Goal: Complete Application Form: Complete application form

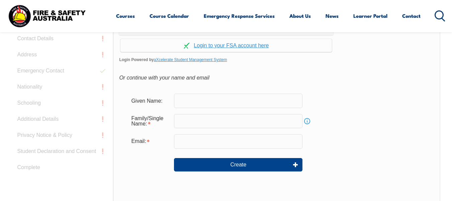
scroll to position [204, 0]
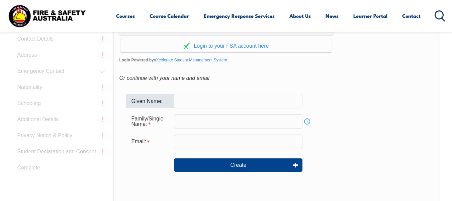
click at [220, 98] on input "text" at bounding box center [238, 101] width 129 height 14
type input "[PERSON_NAME]"
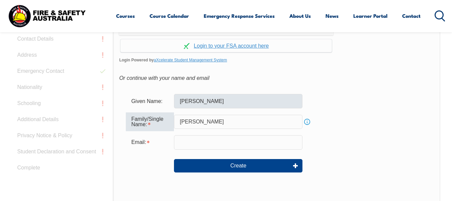
type input "[PERSON_NAME]"
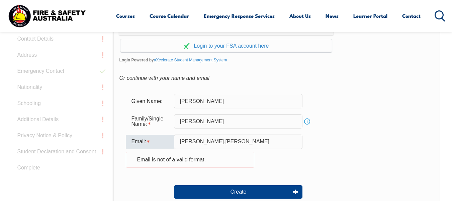
type input "[PERSON_NAME][EMAIL_ADDRESS][PERSON_NAME][DOMAIN_NAME]"
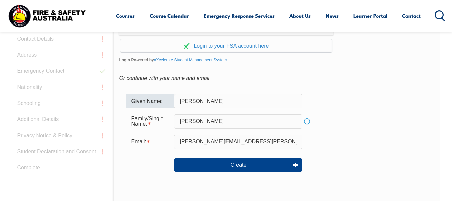
click at [221, 103] on input "[PERSON_NAME]" at bounding box center [238, 101] width 129 height 14
type input "S"
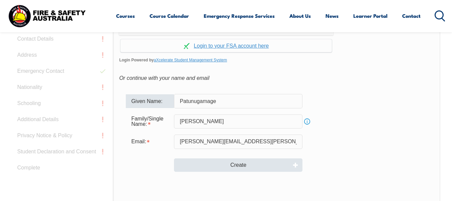
type input "Patunugamage"
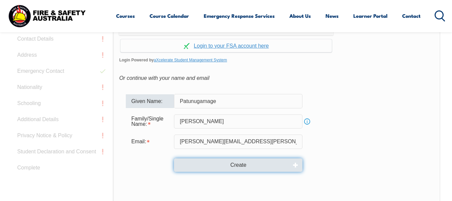
click at [210, 166] on button "Create" at bounding box center [238, 164] width 129 height 13
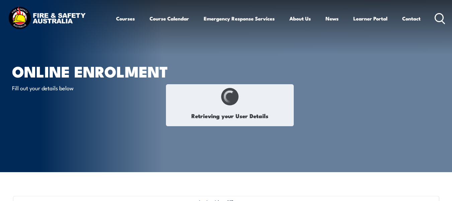
type input "[PERSON_NAME]"
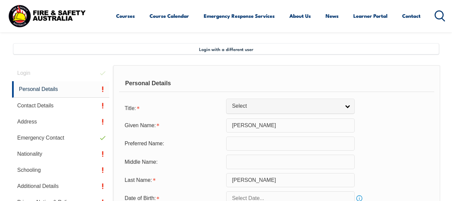
scroll to position [162, 0]
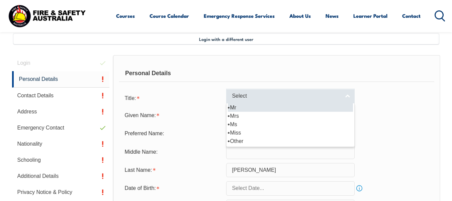
click at [271, 95] on span "Select" at bounding box center [286, 95] width 108 height 7
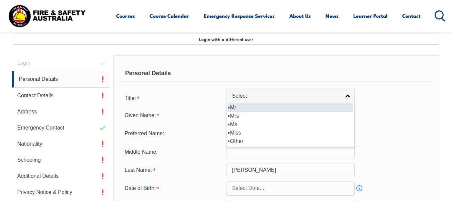
click at [255, 108] on li "Mr" at bounding box center [290, 107] width 125 height 8
select select "Mr"
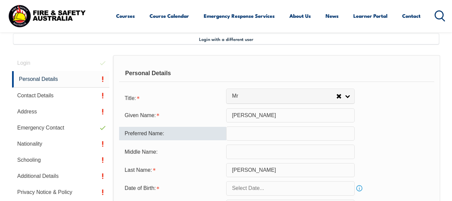
click at [244, 134] on input "text" at bounding box center [290, 133] width 129 height 14
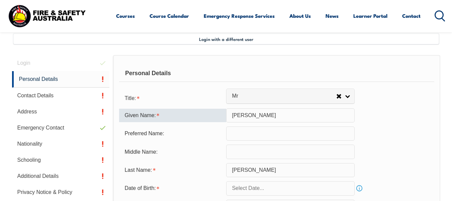
drag, startPoint x: 251, startPoint y: 115, endPoint x: 192, endPoint y: 114, distance: 59.3
click at [192, 114] on div "Given Name: [PERSON_NAME]" at bounding box center [276, 115] width 315 height 14
type input "Patunugamage"
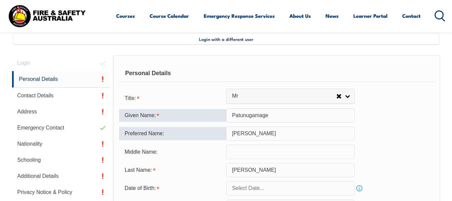
type input "[PERSON_NAME]"
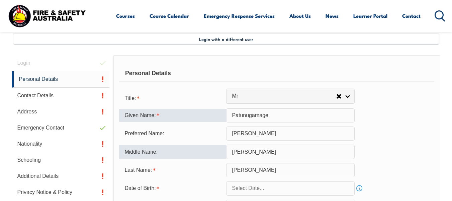
type input "[PERSON_NAME]"
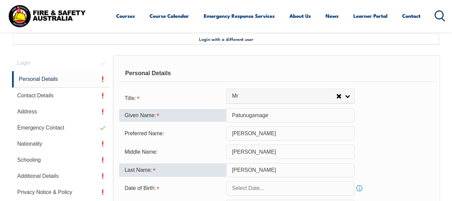
type input "[PERSON_NAME]"
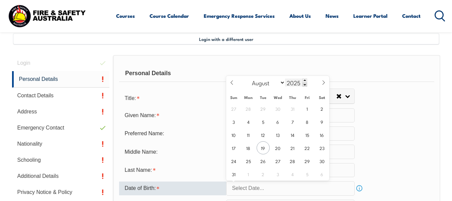
click at [294, 82] on input "2025" at bounding box center [296, 82] width 22 height 8
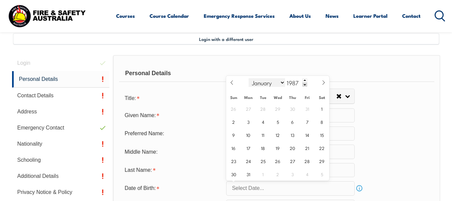
type input "1987"
click at [265, 84] on select "January February March April May June July August September October November De…" at bounding box center [267, 82] width 36 height 9
click at [249, 78] on select "January February March April May June July August September October November De…" at bounding box center [267, 82] width 36 height 9
click at [262, 86] on select "January February March April May June July August September October November De…" at bounding box center [267, 82] width 36 height 9
select select "2"
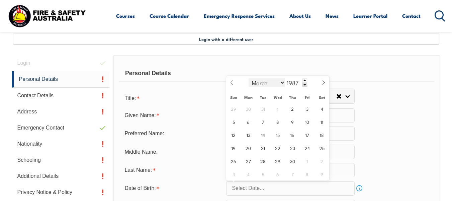
click at [249, 78] on select "January February March April May June July August September October November De…" at bounding box center [267, 82] width 36 height 9
click at [247, 151] on span "23" at bounding box center [248, 147] width 13 height 13
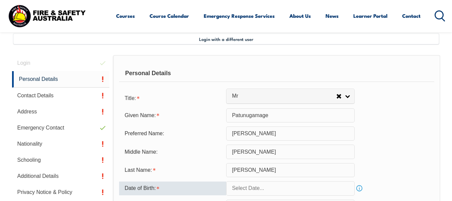
type input "[DATE]"
click at [406, 136] on div "Preferred Name: [PERSON_NAME]" at bounding box center [276, 133] width 315 height 14
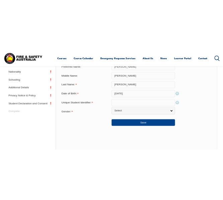
scroll to position [263, 0]
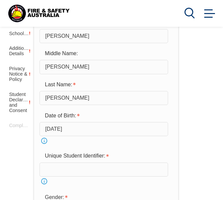
click at [50, 165] on input "text" at bounding box center [104, 170] width 129 height 14
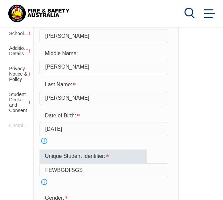
type input "FEWBGDF5GS"
click at [194, 116] on div "Login Personal Details Contact Details Address Emergency Contact Nationality Sc…" at bounding box center [112, 158] width 210 height 477
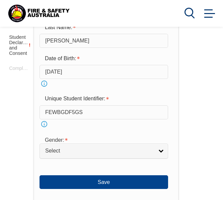
scroll to position [339, 0]
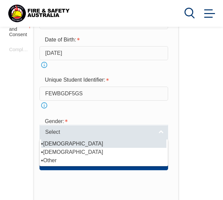
click at [98, 134] on span "Select" at bounding box center [99, 132] width 108 height 7
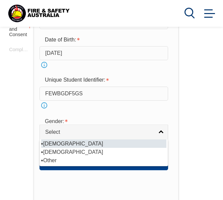
click at [63, 144] on li "[DEMOGRAPHIC_DATA]" at bounding box center [103, 144] width 125 height 8
select select "M"
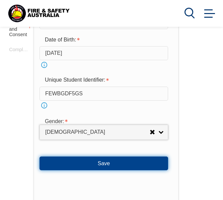
click at [105, 162] on button "Save" at bounding box center [104, 163] width 129 height 13
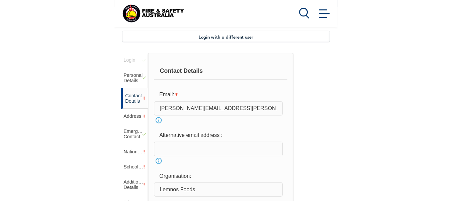
scroll to position [128, 0]
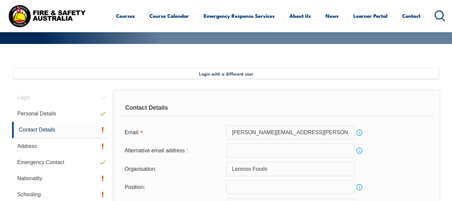
click at [270, 133] on input "[PERSON_NAME][EMAIL_ADDRESS][PERSON_NAME][DOMAIN_NAME]" at bounding box center [290, 132] width 129 height 14
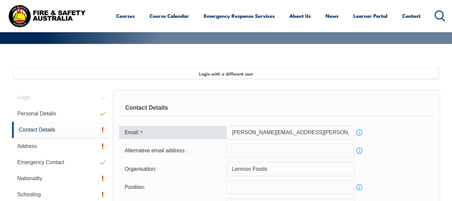
click at [235, 133] on input "[PERSON_NAME][EMAIL_ADDRESS][PERSON_NAME][DOMAIN_NAME]" at bounding box center [290, 132] width 129 height 14
type input "[PERSON_NAME][EMAIL_ADDRESS][PERSON_NAME][DOMAIN_NAME]"
type input "Lemnos Foods Pty Ltd"
type input "0418870010"
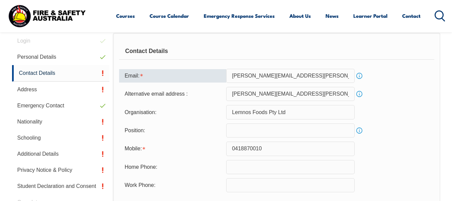
scroll to position [188, 0]
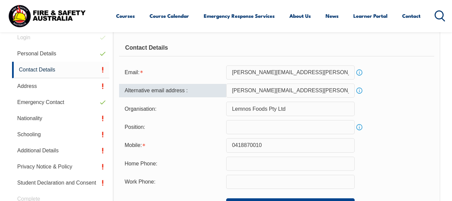
drag, startPoint x: 317, startPoint y: 92, endPoint x: 141, endPoint y: 87, distance: 175.8
click at [141, 87] on div "Alternative email address : [PERSON_NAME][EMAIL_ADDRESS][PERSON_NAME][DOMAIN_NA…" at bounding box center [276, 90] width 315 height 14
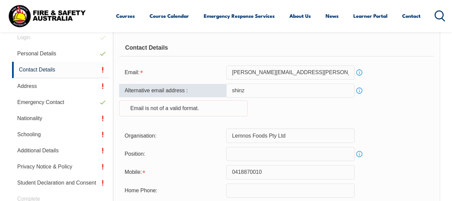
type input "[EMAIL_ADDRESS][DOMAIN_NAME]"
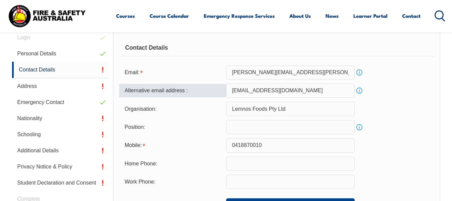
click at [300, 107] on input "Lemnos Foods Pty Ltd" at bounding box center [290, 108] width 129 height 14
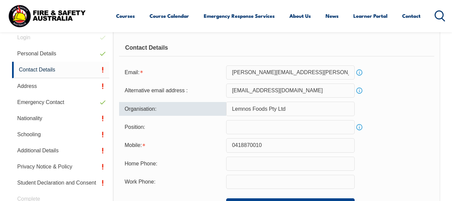
drag, startPoint x: 300, startPoint y: 107, endPoint x: 160, endPoint y: 115, distance: 140.2
click at [160, 115] on div "Organisation: Lemnos Foods Pty Ltd" at bounding box center [276, 108] width 315 height 14
type input "L"
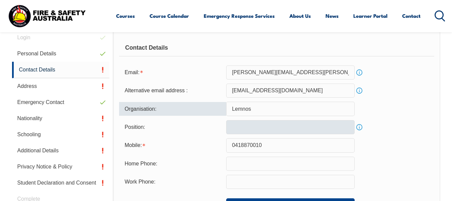
type input "Lemnos Foods Pty Ltd"
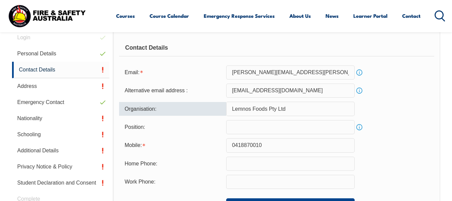
click at [260, 129] on input "text" at bounding box center [290, 127] width 129 height 14
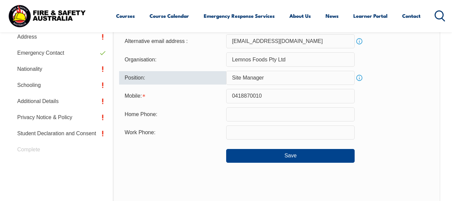
scroll to position [237, 0]
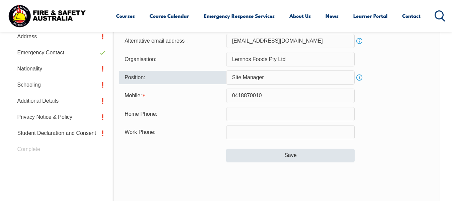
type input "Site Manager"
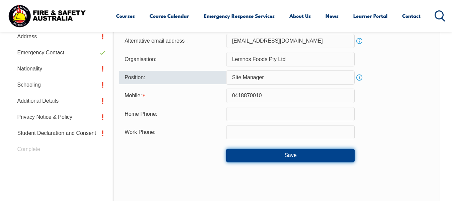
click at [287, 155] on button "Save" at bounding box center [290, 154] width 129 height 13
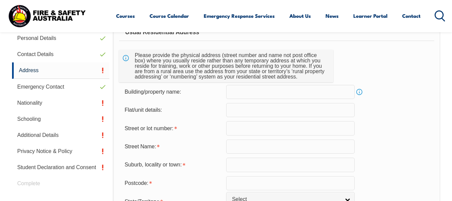
scroll to position [207, 0]
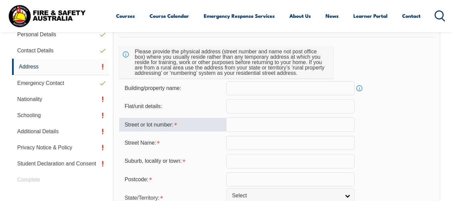
click at [242, 130] on input "text" at bounding box center [290, 124] width 129 height 14
type input "1"
type input "16"
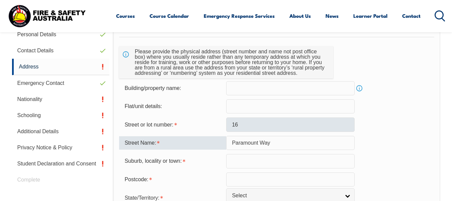
type input "Paramount Way"
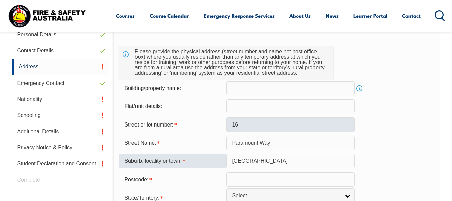
type input "[GEOGRAPHIC_DATA]"
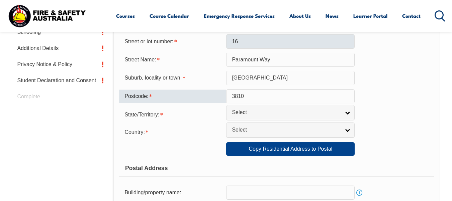
scroll to position [290, 0]
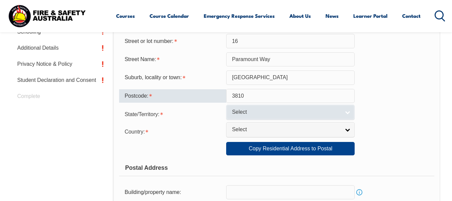
type input "3810"
click at [250, 110] on span "Select" at bounding box center [286, 111] width 108 height 7
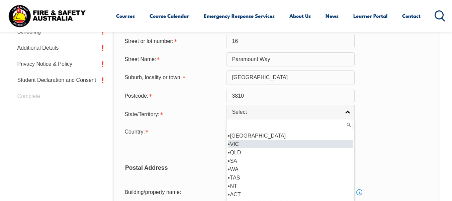
click at [243, 143] on li "VIC" at bounding box center [290, 144] width 125 height 8
select select "VIC"
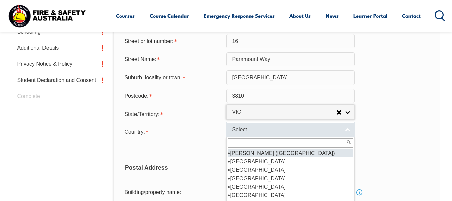
click at [256, 133] on span "Select" at bounding box center [286, 129] width 108 height 7
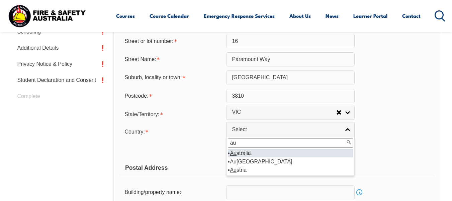
type input "au"
click at [242, 154] on li "Au stralia" at bounding box center [290, 153] width 125 height 8
select select "1101"
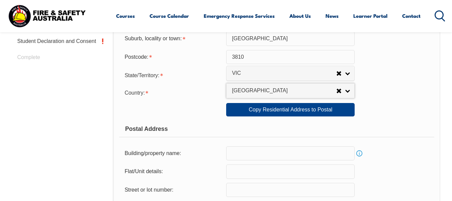
scroll to position [332, 0]
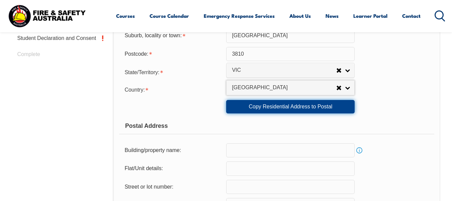
click at [332, 104] on link "Copy Residential Address to Postal" at bounding box center [290, 106] width 129 height 13
type input "16"
type input "Paramount Way"
type input "[GEOGRAPHIC_DATA]"
select select "VIC"
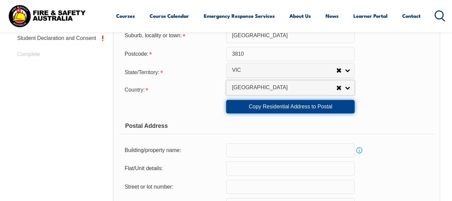
type input "3810"
select select "1101"
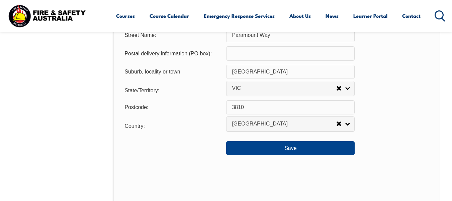
scroll to position [507, 0]
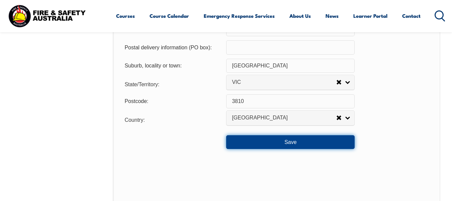
click at [324, 138] on button "Save" at bounding box center [290, 141] width 129 height 13
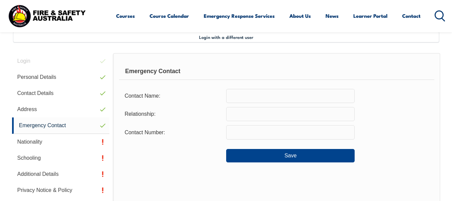
scroll to position [162, 0]
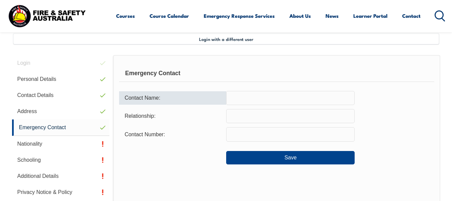
click at [288, 97] on input "text" at bounding box center [290, 98] width 129 height 14
type input "[PERSON_NAME]"
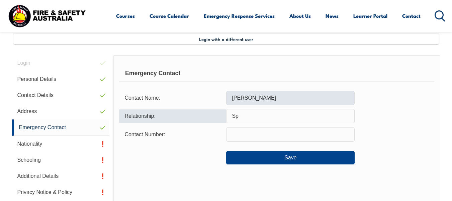
type input "S"
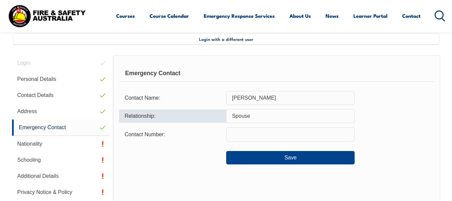
type input "Spouse"
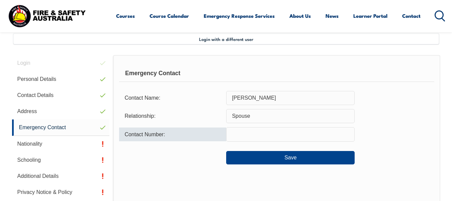
click at [235, 135] on input "text" at bounding box center [290, 134] width 129 height 14
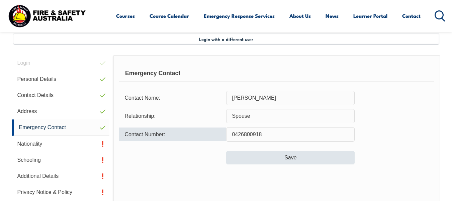
type input "0426800918"
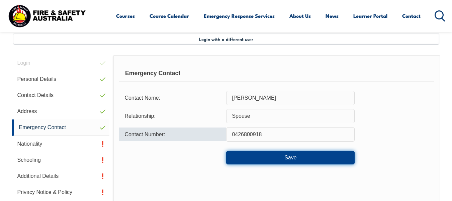
click at [285, 155] on button "Save" at bounding box center [290, 157] width 129 height 13
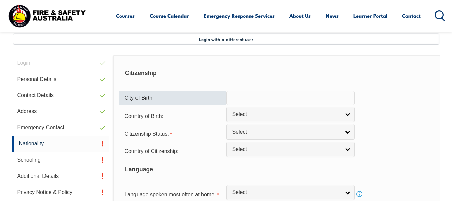
click at [270, 95] on input "text" at bounding box center [290, 98] width 129 height 14
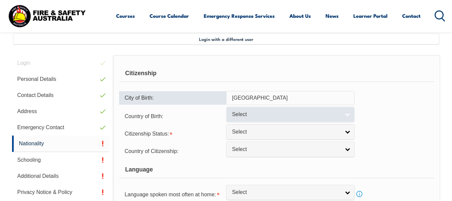
type input "[GEOGRAPHIC_DATA]"
click at [262, 116] on span "Select" at bounding box center [286, 114] width 108 height 7
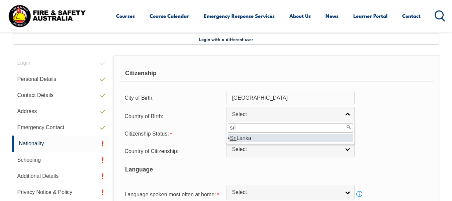
type input "sri"
click at [248, 138] on li "[GEOGRAPHIC_DATA]" at bounding box center [290, 138] width 125 height 8
select select "7107"
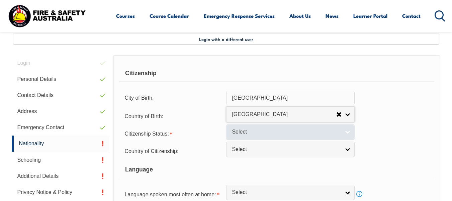
click at [248, 133] on span "Select" at bounding box center [286, 131] width 108 height 7
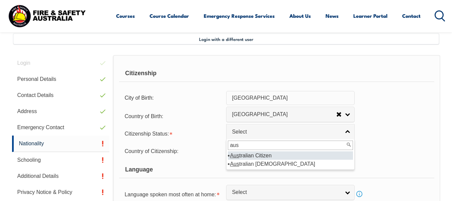
type input "aus"
click at [247, 156] on li "Aus tralian Citizen" at bounding box center [290, 155] width 125 height 8
select select "1"
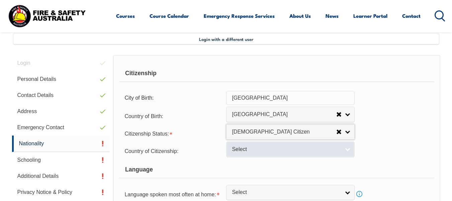
click at [256, 151] on span "Select" at bounding box center [286, 149] width 108 height 7
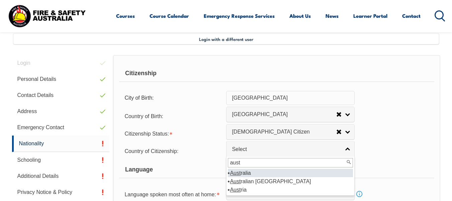
type input "aust"
click at [239, 173] on em "Aust" at bounding box center [235, 173] width 11 height 6
select select "1101"
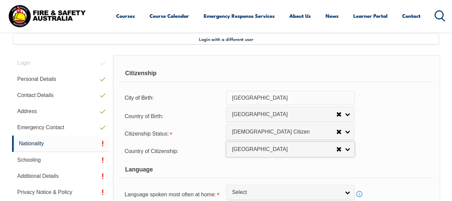
click at [239, 173] on div "Language" at bounding box center [276, 169] width 315 height 17
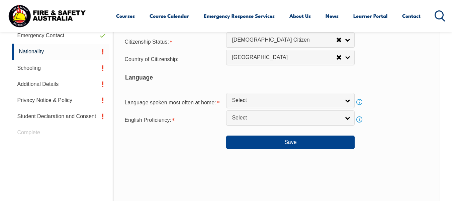
scroll to position [254, 0]
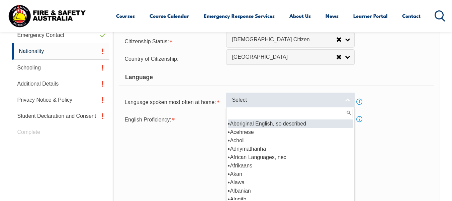
click at [308, 98] on span "Select" at bounding box center [286, 99] width 108 height 7
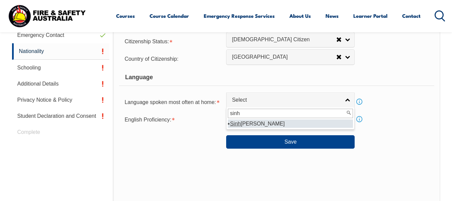
type input "sinh"
click at [247, 124] on li "[PERSON_NAME]" at bounding box center [290, 123] width 125 height 8
select select "5211"
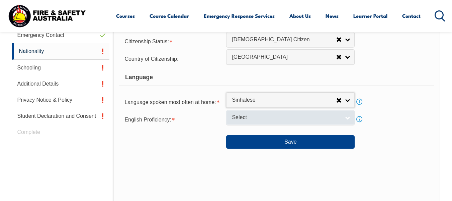
click at [259, 122] on link "Select" at bounding box center [290, 117] width 129 height 15
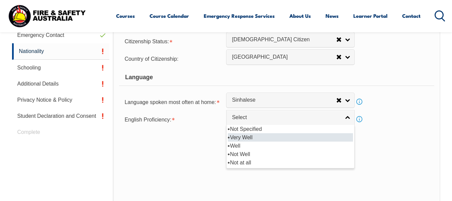
click at [255, 138] on li "Very Well" at bounding box center [290, 137] width 125 height 8
select select "1"
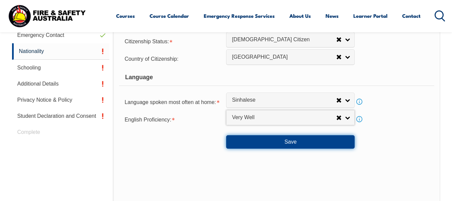
click at [313, 142] on button "Save" at bounding box center [290, 141] width 129 height 13
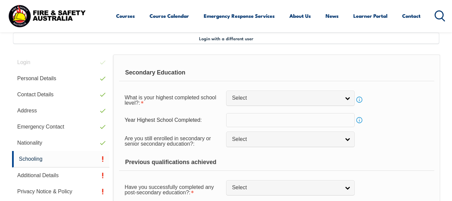
scroll to position [162, 0]
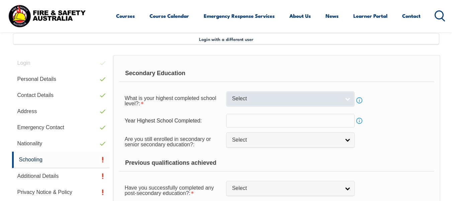
click at [263, 102] on span "Select" at bounding box center [286, 98] width 108 height 7
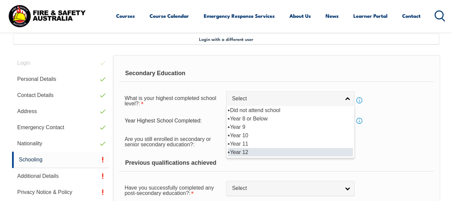
click at [239, 154] on li "Year 12" at bounding box center [290, 152] width 125 height 8
select select "12"
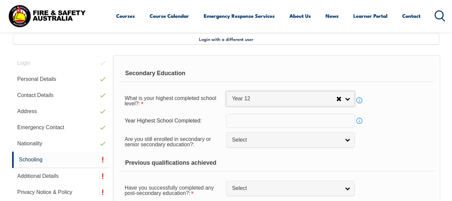
click at [244, 122] on input "text" at bounding box center [290, 120] width 129 height 14
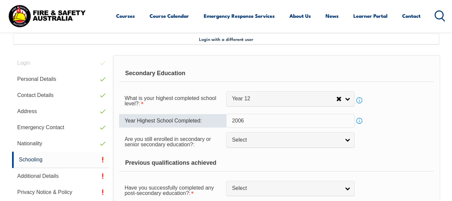
type input "2006"
click at [278, 153] on form "Secondary Education What is your highest completed school level?: Did not atten…" at bounding box center [276, 143] width 315 height 157
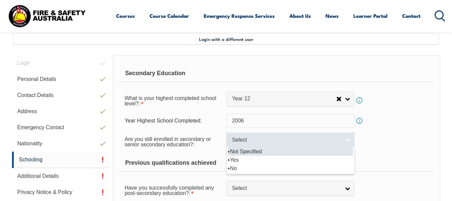
click at [266, 143] on span "Select" at bounding box center [286, 139] width 108 height 7
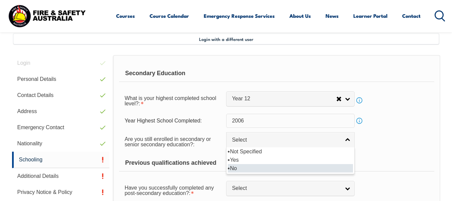
click at [249, 168] on li "No" at bounding box center [290, 168] width 125 height 8
select select "false"
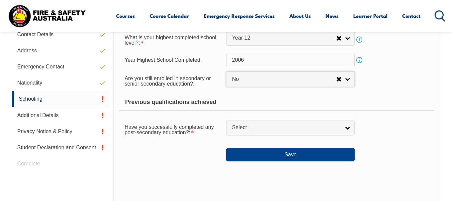
scroll to position [225, 0]
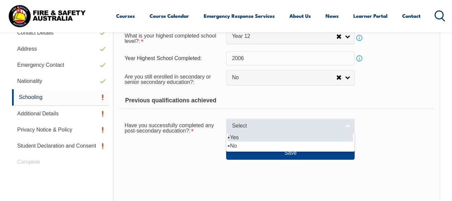
click at [257, 126] on span "Select" at bounding box center [286, 125] width 108 height 7
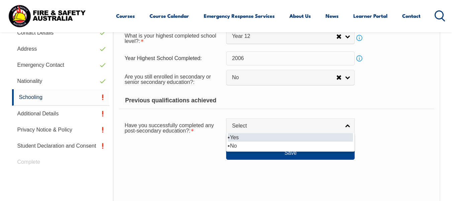
click at [244, 137] on li "Yes" at bounding box center [290, 137] width 125 height 8
select select "true"
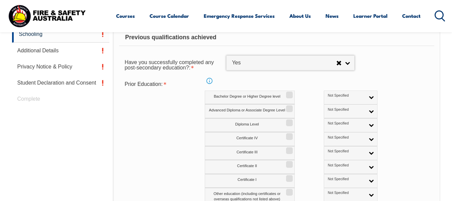
scroll to position [288, 0]
click at [288, 92] on input "Bachelor Degree or Higher Degree level" at bounding box center [289, 92] width 4 height 1
checkbox input "true"
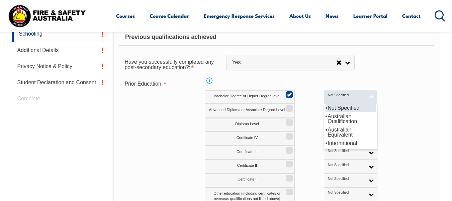
click at [338, 97] on link "Not Specified" at bounding box center [351, 97] width 54 height 14
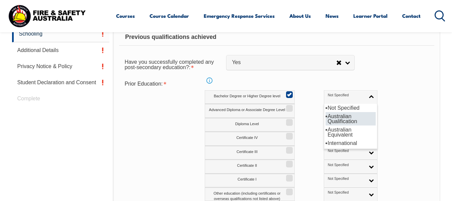
click at [326, 120] on li "Australian Qualification" at bounding box center [351, 118] width 50 height 13
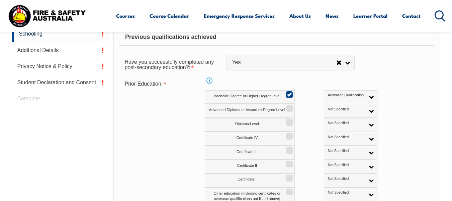
click at [375, 104] on div "Advanced Diploma or Associate Degree Level Not Specified Australian Qualificati…" at bounding box center [306, 111] width 202 height 14
click at [289, 120] on input "Diploma Level" at bounding box center [289, 120] width 4 height 1
checkbox input "true"
click at [328, 122] on span "Not Specified" at bounding box center [346, 123] width 37 height 5
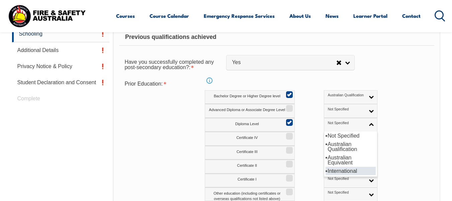
click at [326, 172] on li "International" at bounding box center [351, 170] width 50 height 8
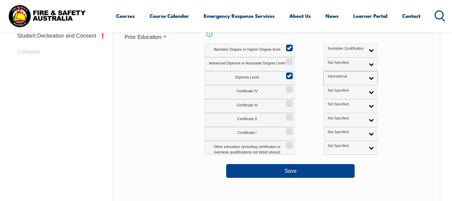
scroll to position [335, 0]
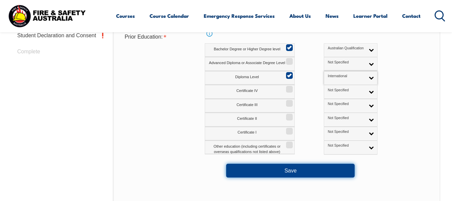
click at [300, 170] on button "Save" at bounding box center [290, 169] width 129 height 13
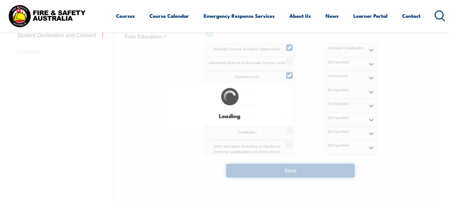
select select
select select "false"
select select "true"
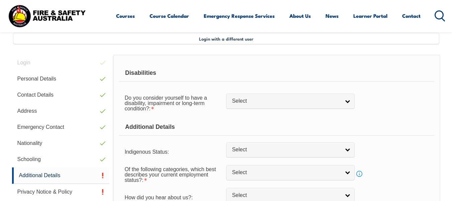
scroll to position [162, 0]
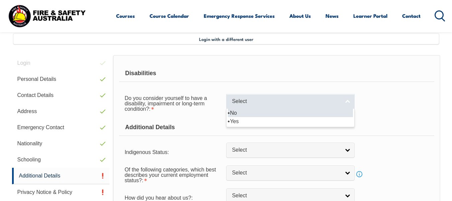
click at [275, 96] on link "Select" at bounding box center [290, 101] width 129 height 15
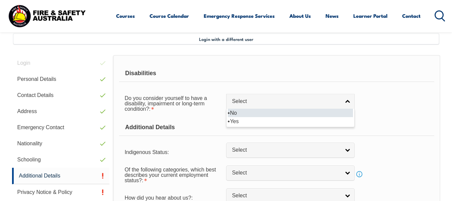
click at [244, 113] on li "No" at bounding box center [290, 112] width 125 height 8
select select "false"
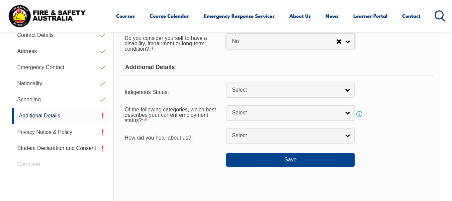
scroll to position [223, 0]
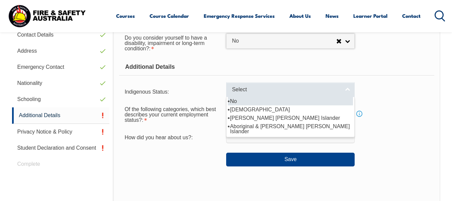
click at [316, 91] on span "Select" at bounding box center [286, 89] width 108 height 7
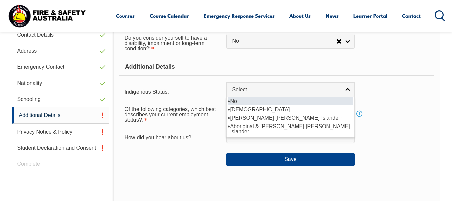
click at [297, 100] on li "No" at bounding box center [290, 101] width 125 height 8
select select "4"
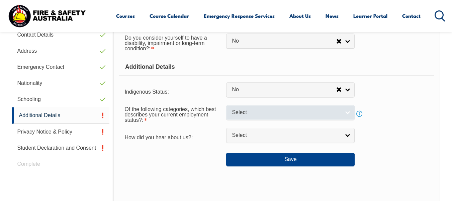
click at [272, 117] on link "Select" at bounding box center [290, 112] width 129 height 15
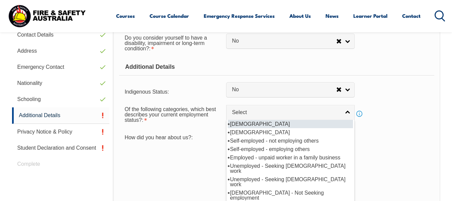
click at [269, 124] on li "[DEMOGRAPHIC_DATA]" at bounding box center [290, 124] width 125 height 8
select select "1"
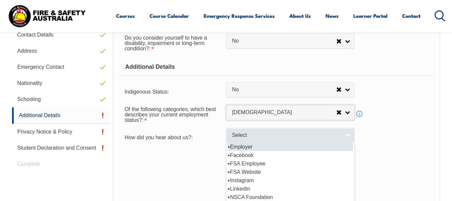
click at [265, 136] on span "Select" at bounding box center [286, 135] width 108 height 7
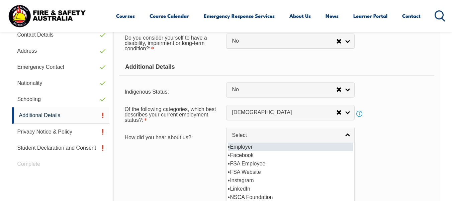
click at [243, 147] on li "Employer" at bounding box center [290, 146] width 125 height 8
select select "8019"
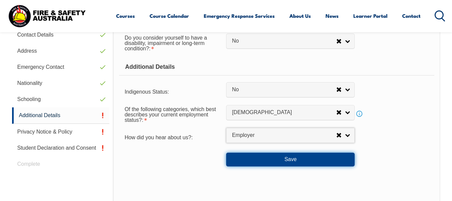
click at [281, 158] on button "Save" at bounding box center [290, 158] width 129 height 13
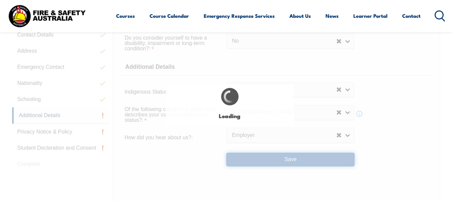
select select "false"
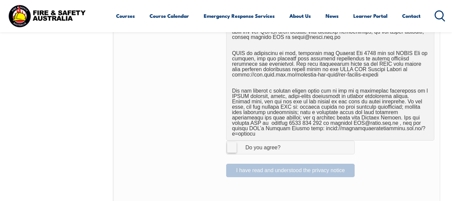
scroll to position [406, 0]
click at [232, 140] on label "I Agree Do you agree?" at bounding box center [290, 146] width 129 height 13
click at [286, 140] on input "I Agree Do you agree?" at bounding box center [291, 146] width 11 height 13
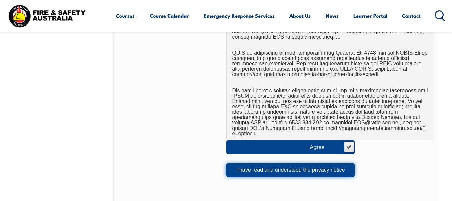
click at [290, 167] on button "I have read and understood the privacy notice" at bounding box center [290, 169] width 129 height 13
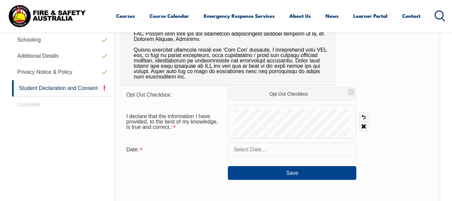
scroll to position [283, 0]
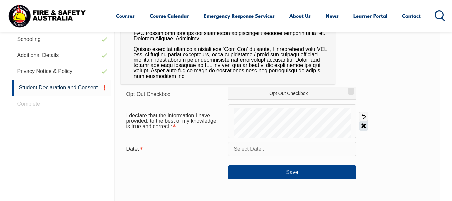
click at [365, 126] on link "Clear" at bounding box center [363, 125] width 9 height 9
click at [271, 144] on input "text" at bounding box center [292, 149] width 129 height 14
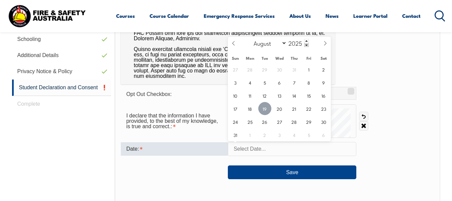
click at [268, 109] on span "19" at bounding box center [264, 108] width 13 height 13
type input "[DATE]"
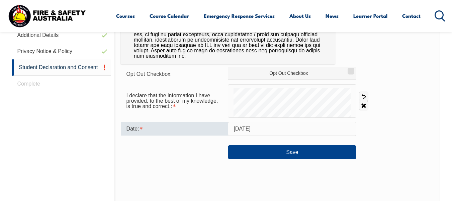
scroll to position [303, 0]
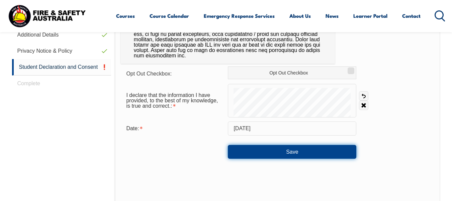
click at [321, 153] on button "Save" at bounding box center [292, 151] width 129 height 13
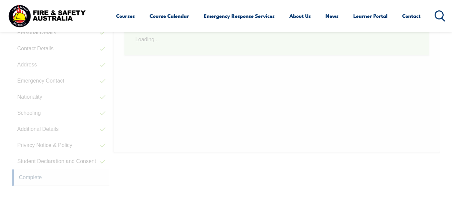
scroll to position [168, 0]
